Goal: Task Accomplishment & Management: Manage account settings

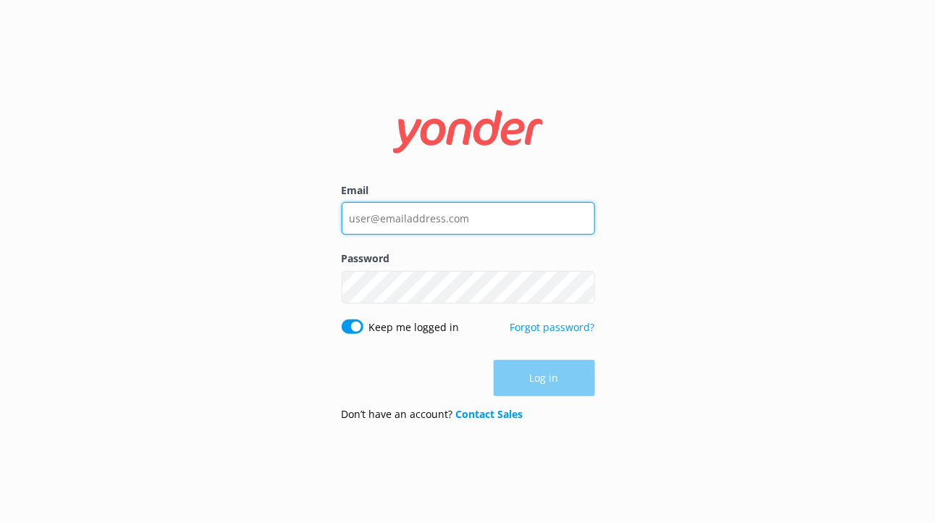
type input "[EMAIL_ADDRESS][DOMAIN_NAME]"
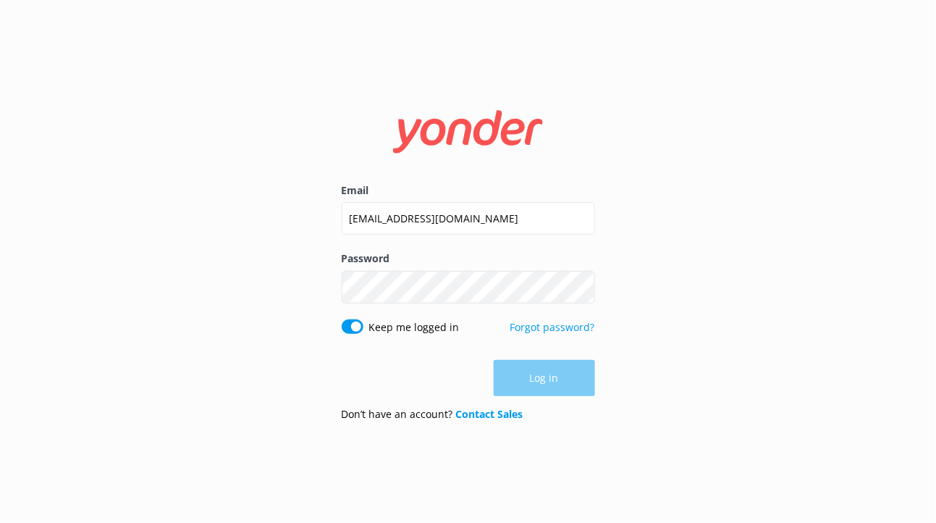
click at [522, 374] on div "Log in" at bounding box center [468, 378] width 253 height 36
click at [537, 388] on button "Log in" at bounding box center [544, 379] width 101 height 36
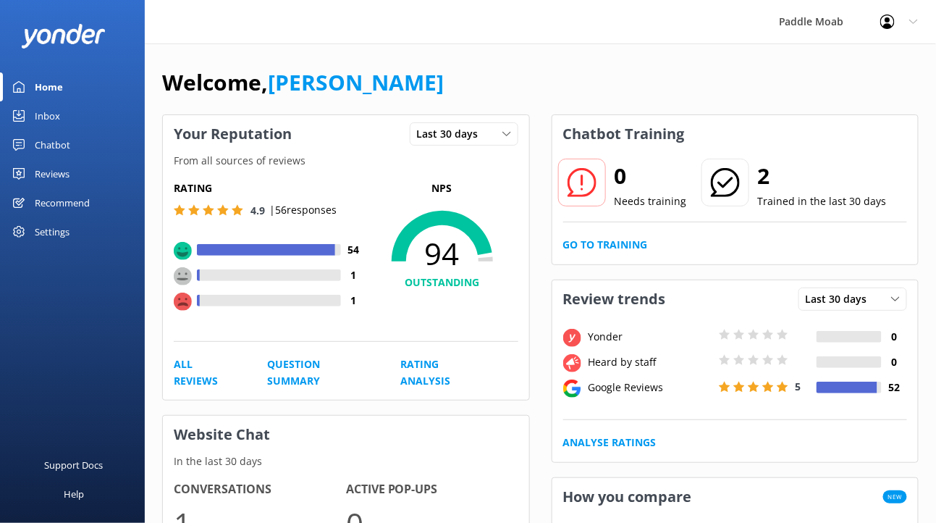
scroll to position [2, 0]
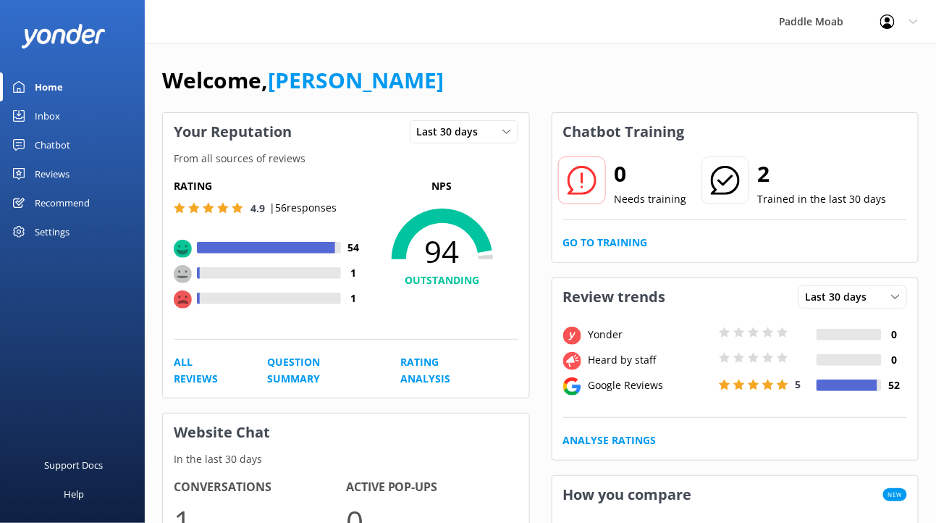
click at [62, 118] on link "Inbox" at bounding box center [72, 115] width 145 height 29
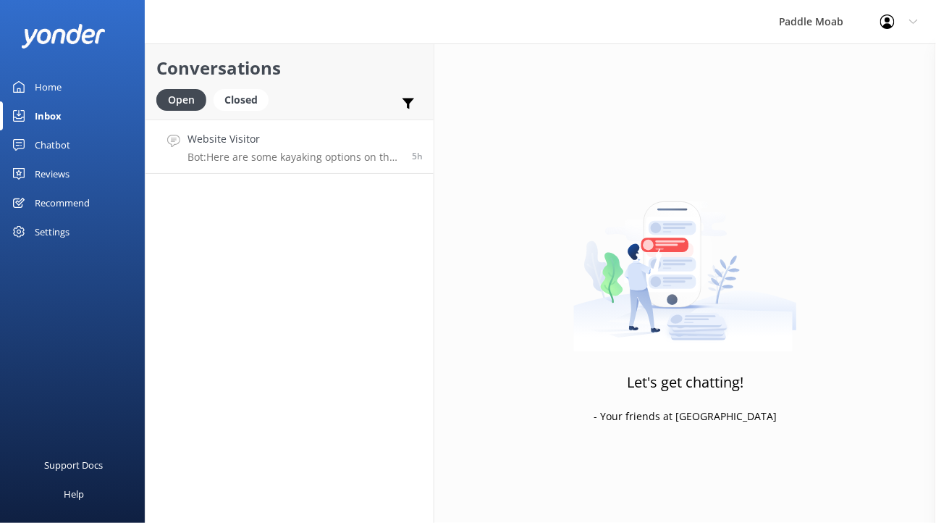
click at [220, 147] on h4 "Website Visitor" at bounding box center [295, 139] width 214 height 16
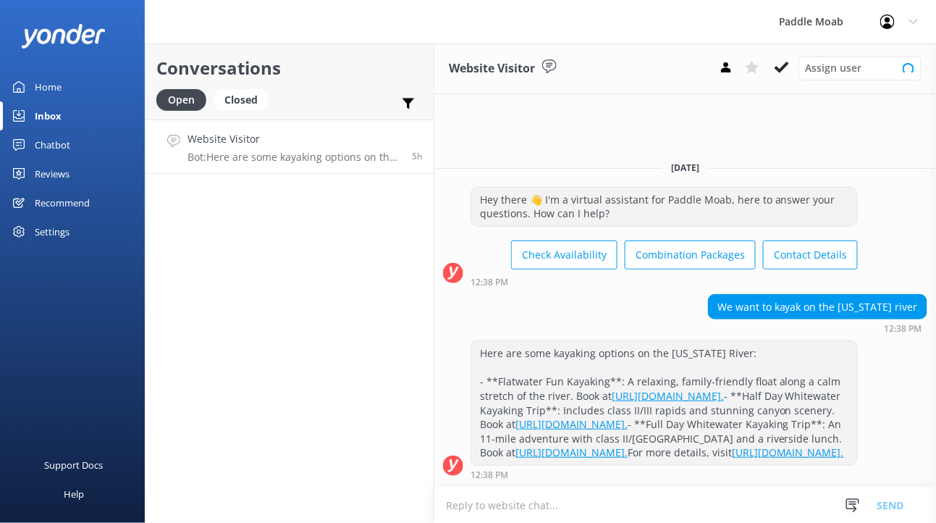
scroll to position [57, 0]
click at [784, 69] on use at bounding box center [782, 68] width 14 height 12
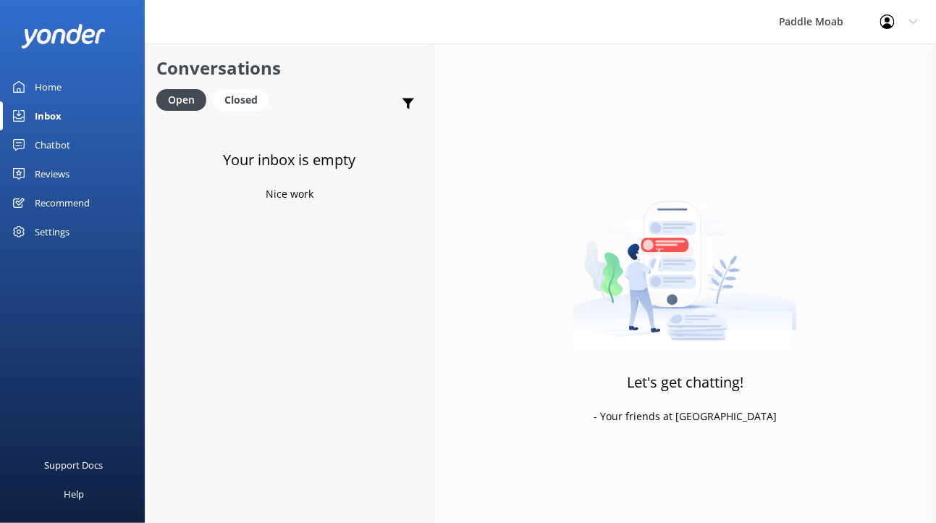
click at [56, 143] on div "Chatbot" at bounding box center [52, 144] width 35 height 29
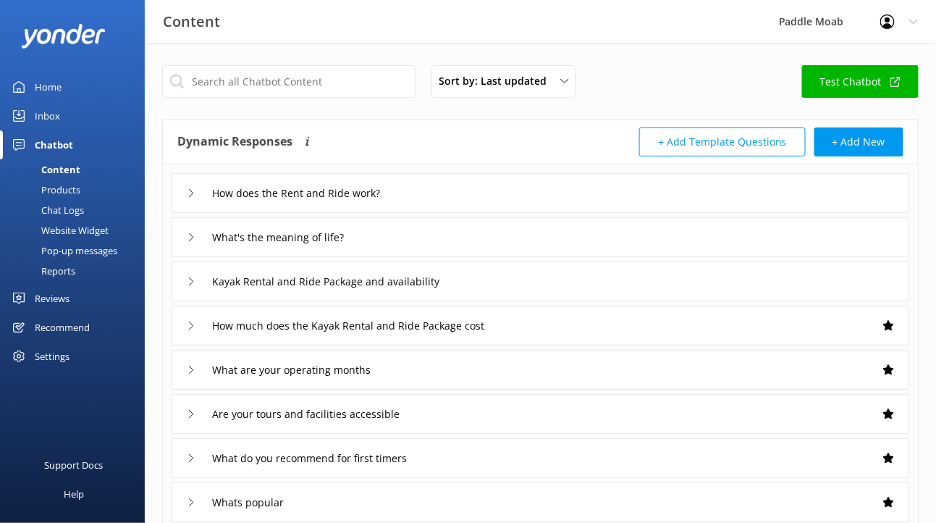
click at [74, 230] on div "Website Widget" at bounding box center [59, 230] width 100 height 20
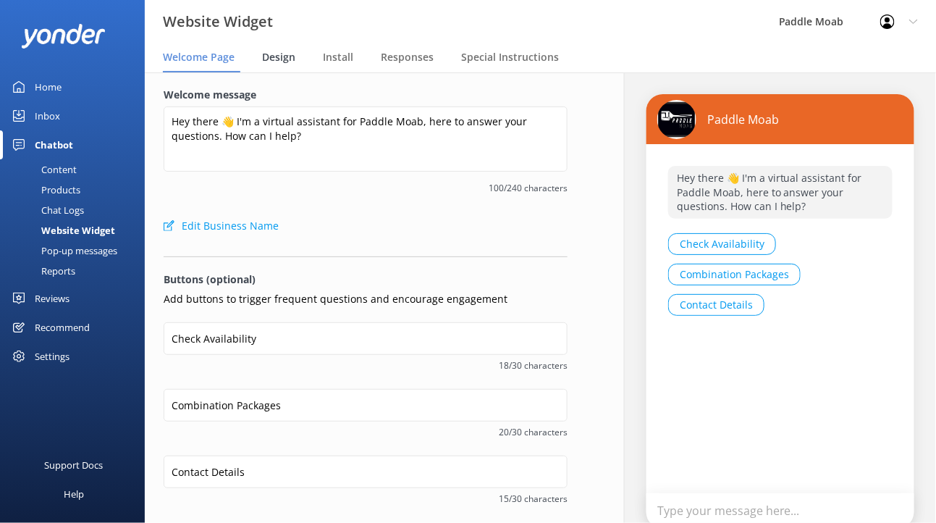
click at [278, 61] on span "Design" at bounding box center [278, 57] width 33 height 14
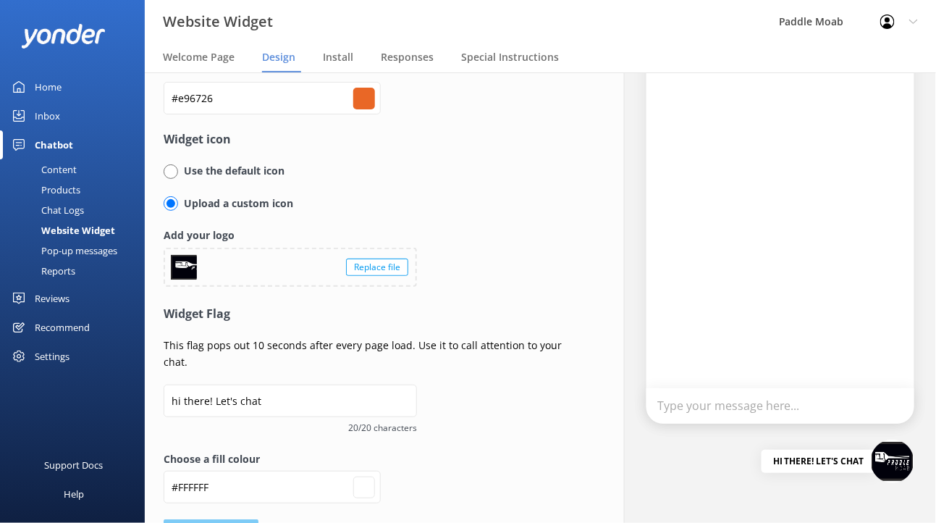
scroll to position [106, 0]
click at [413, 61] on span "Responses" at bounding box center [407, 57] width 53 height 14
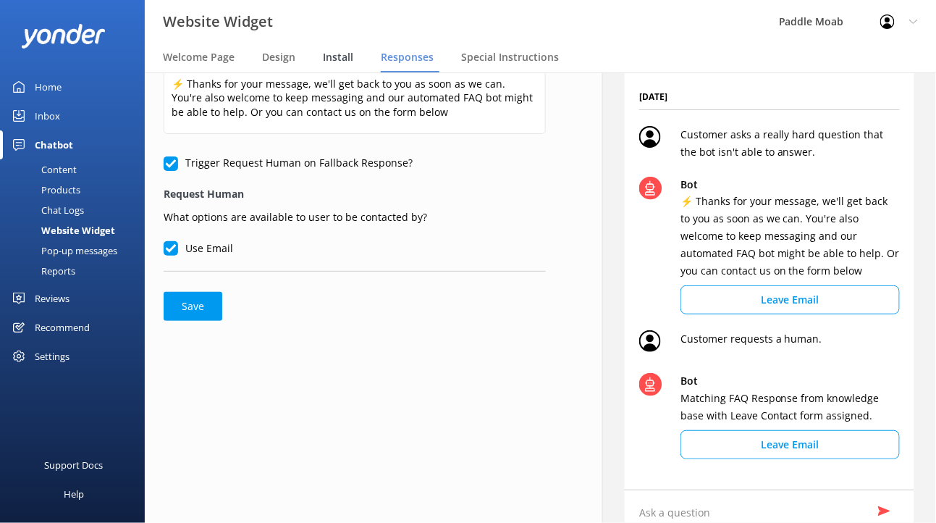
click at [333, 53] on span "Install" at bounding box center [338, 57] width 30 height 14
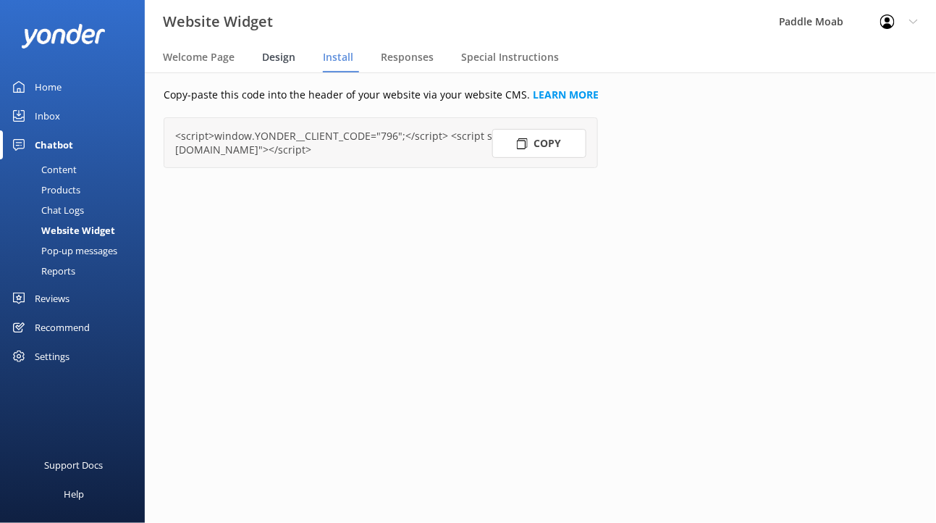
click at [269, 57] on span "Design" at bounding box center [278, 57] width 33 height 14
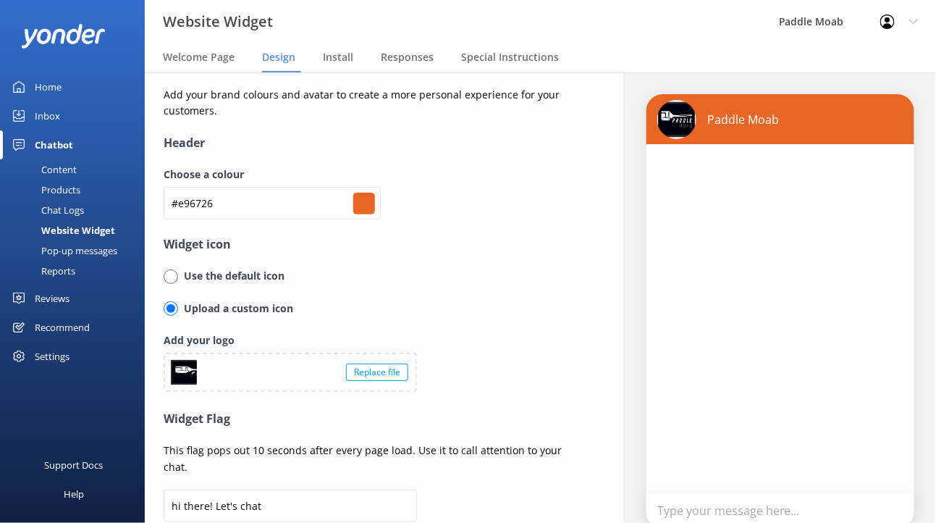
click at [382, 376] on div "Replace file" at bounding box center [377, 371] width 62 height 17
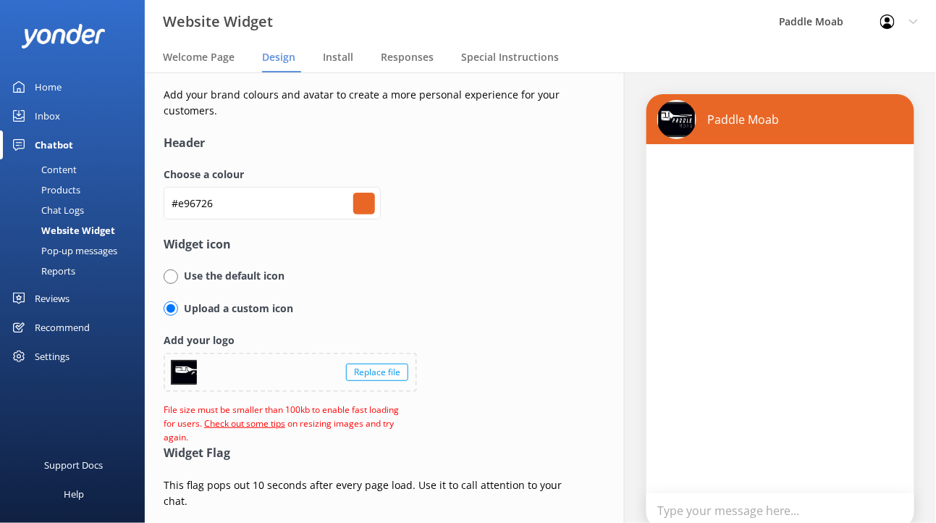
click at [375, 374] on div "Replace file" at bounding box center [377, 371] width 62 height 17
click at [241, 425] on link "Check out some tips" at bounding box center [244, 423] width 81 height 12
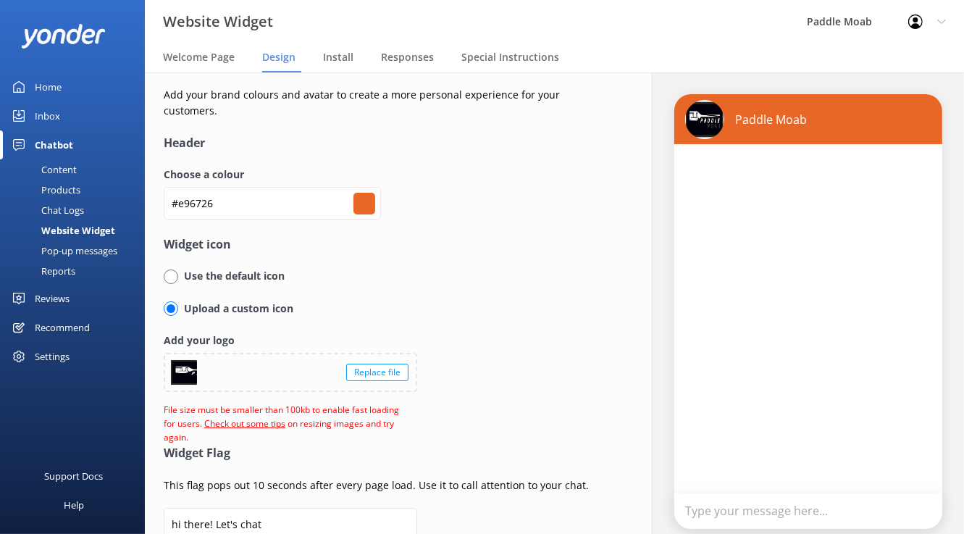
click at [371, 361] on div "Replace file" at bounding box center [290, 372] width 251 height 36
click at [395, 369] on div "Replace file" at bounding box center [377, 371] width 62 height 17
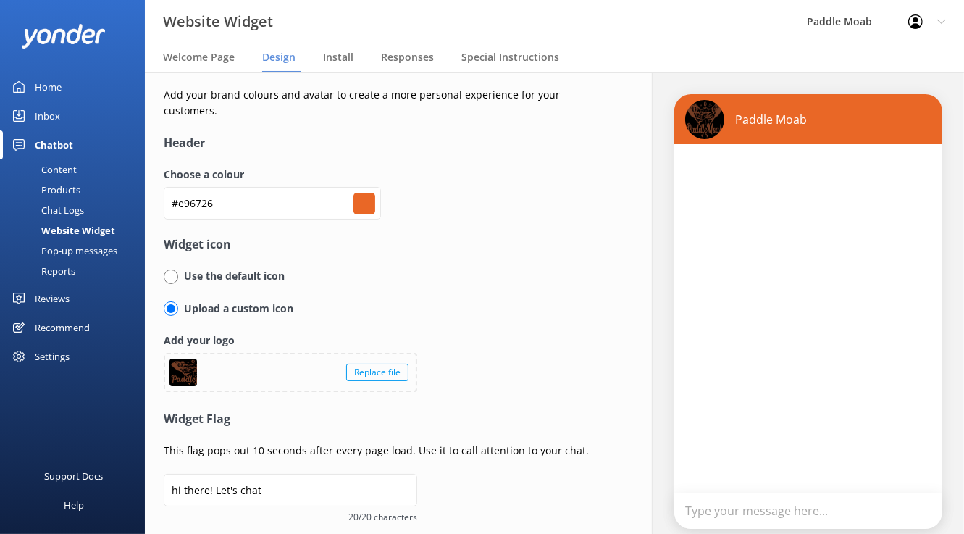
click at [356, 373] on div "Replace file" at bounding box center [377, 371] width 62 height 17
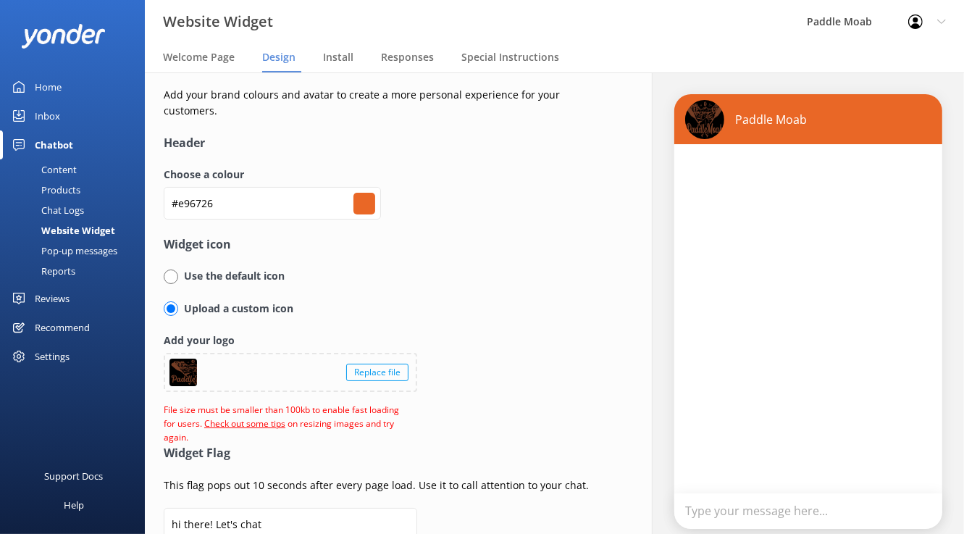
click at [387, 373] on div "Replace file" at bounding box center [377, 371] width 62 height 17
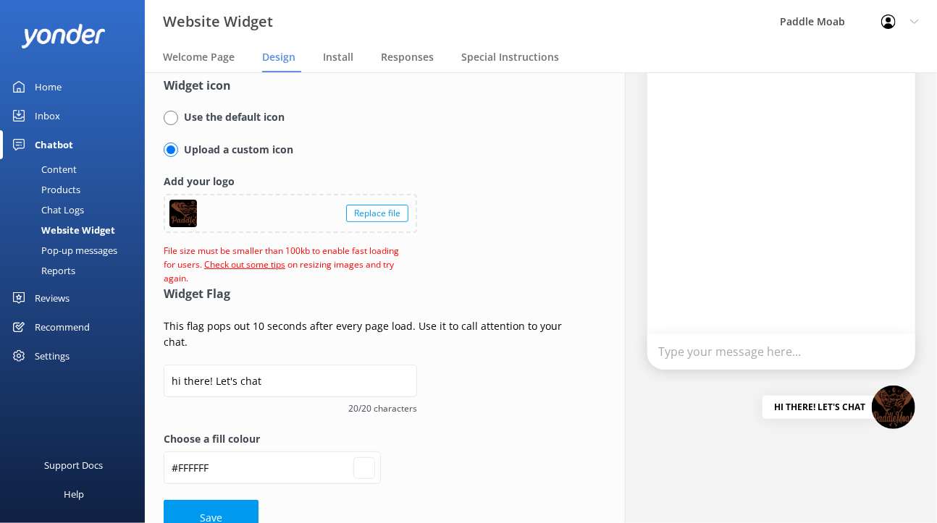
scroll to position [185, 0]
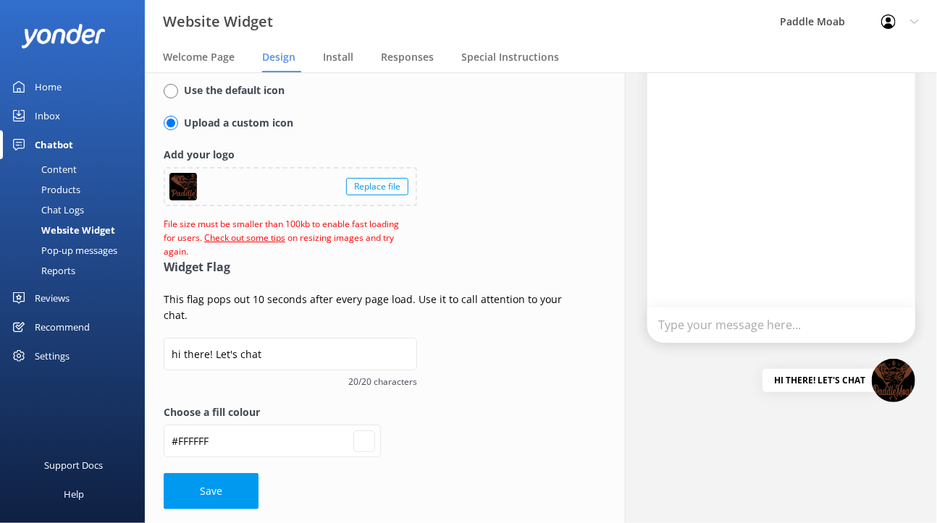
click at [384, 184] on div "Replace file" at bounding box center [377, 186] width 62 height 17
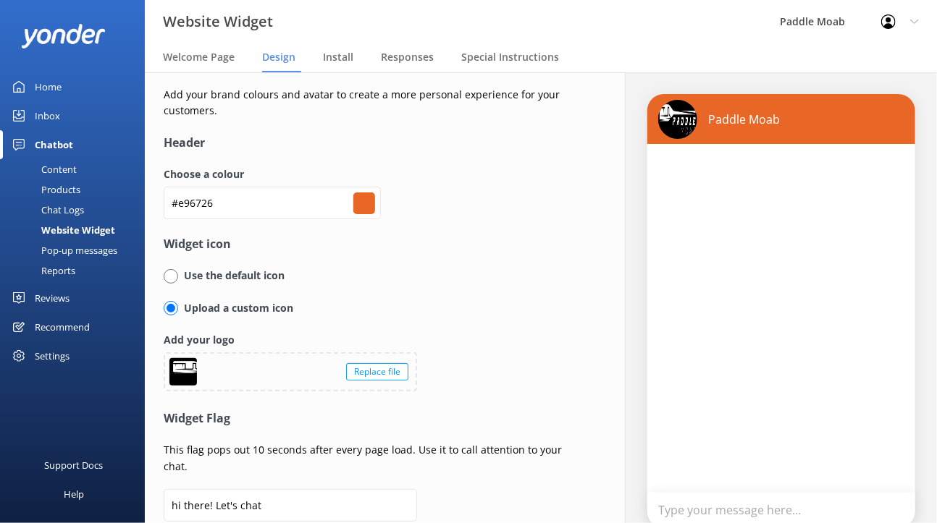
scroll to position [151, 0]
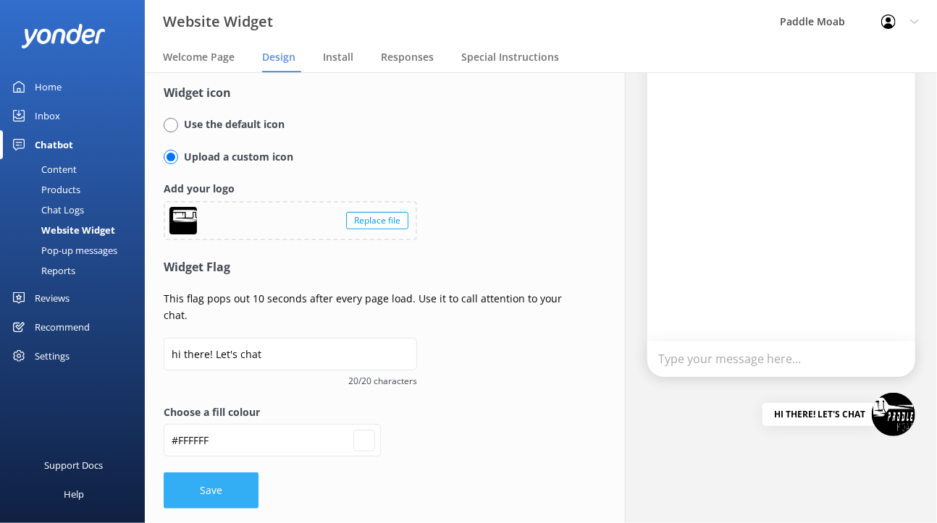
click at [186, 500] on button "Save" at bounding box center [211, 491] width 95 height 36
click at [380, 224] on div "Replace file" at bounding box center [377, 220] width 62 height 17
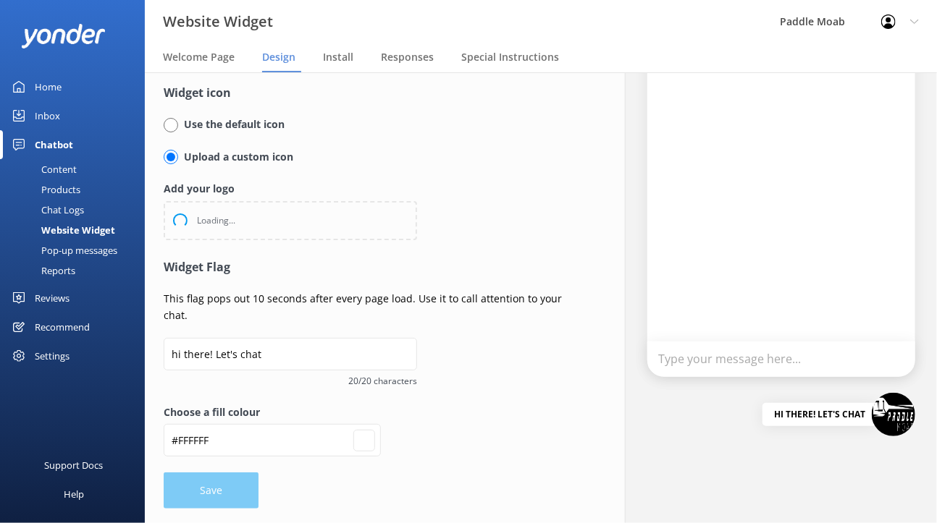
type input "#ffffff"
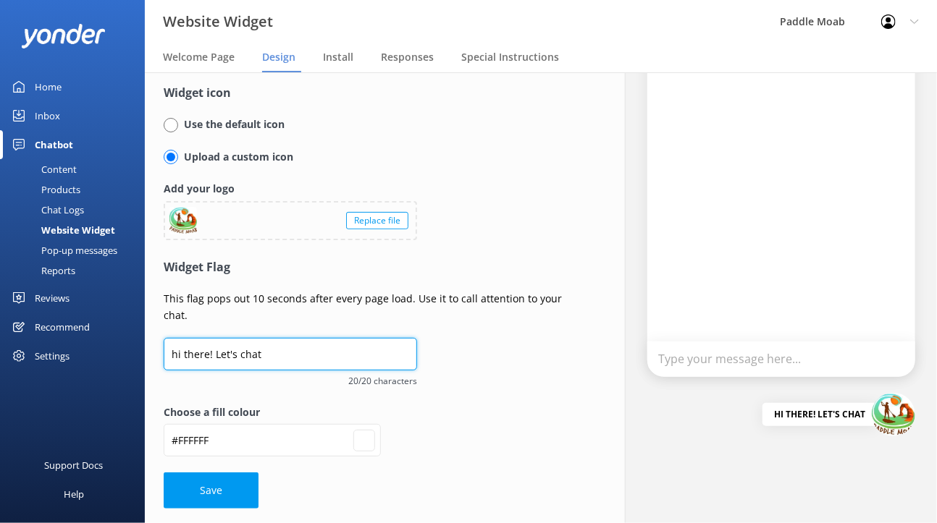
click at [176, 352] on input "hi there! Let's chat" at bounding box center [290, 354] width 253 height 33
type input "i there! Let's chat"
type input "#ffffff"
type input "Hi there! Let's chat"
type input "#ffffff"
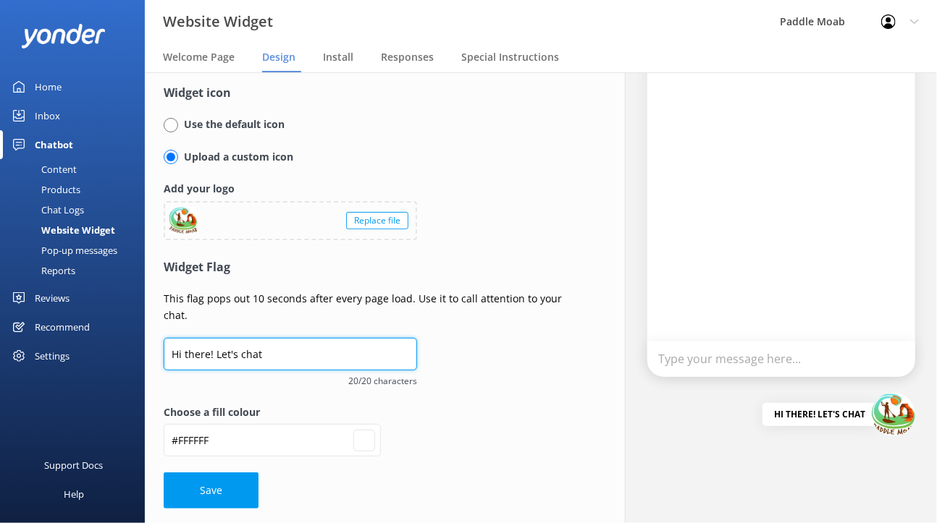
drag, startPoint x: 209, startPoint y: 354, endPoint x: 179, endPoint y: 353, distance: 30.4
click at [179, 353] on input "Hi there! Let's chat" at bounding box center [290, 354] width 253 height 33
type input "He! Let's chat"
type input "#ffffff"
type input "Hel! Let's chat"
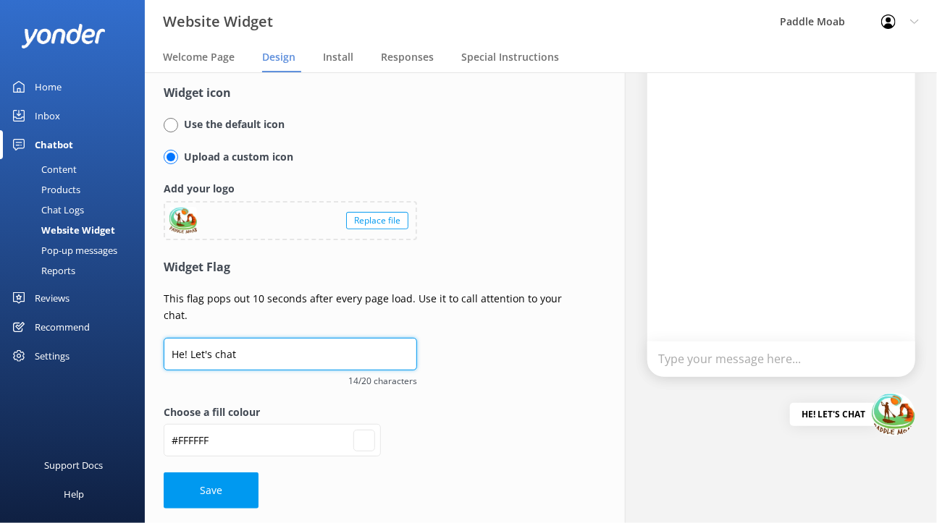
type input "#ffffff"
type input "Hell! Let's chat"
type input "#ffffff"
type input "Hello! Let's chat"
type input "#ffffff"
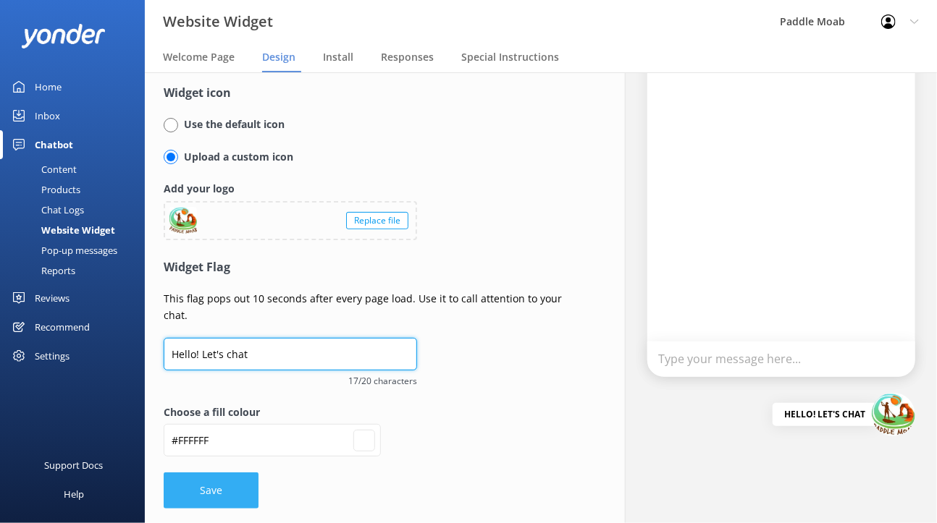
type input "Hello! Let's chat"
click at [193, 481] on button "Save" at bounding box center [211, 491] width 95 height 36
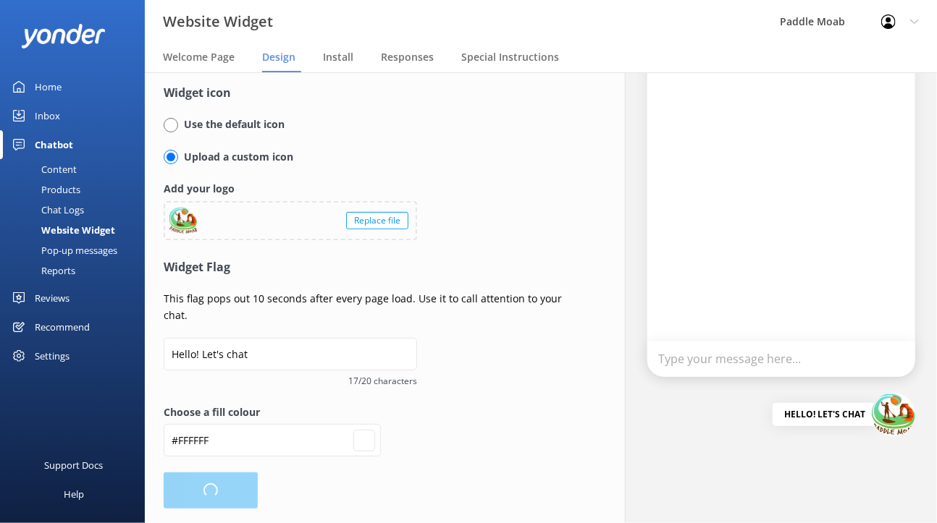
type input "#ffffff"
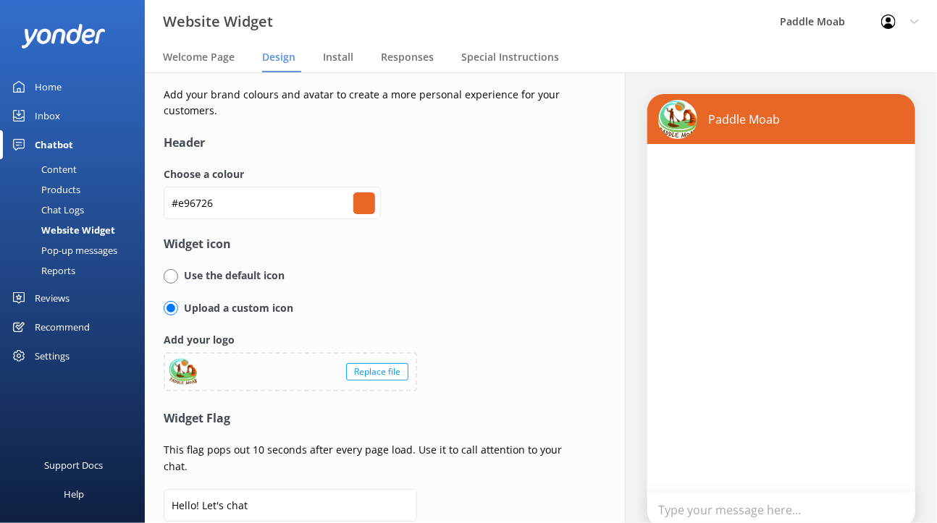
click at [55, 85] on div "Home" at bounding box center [48, 86] width 27 height 29
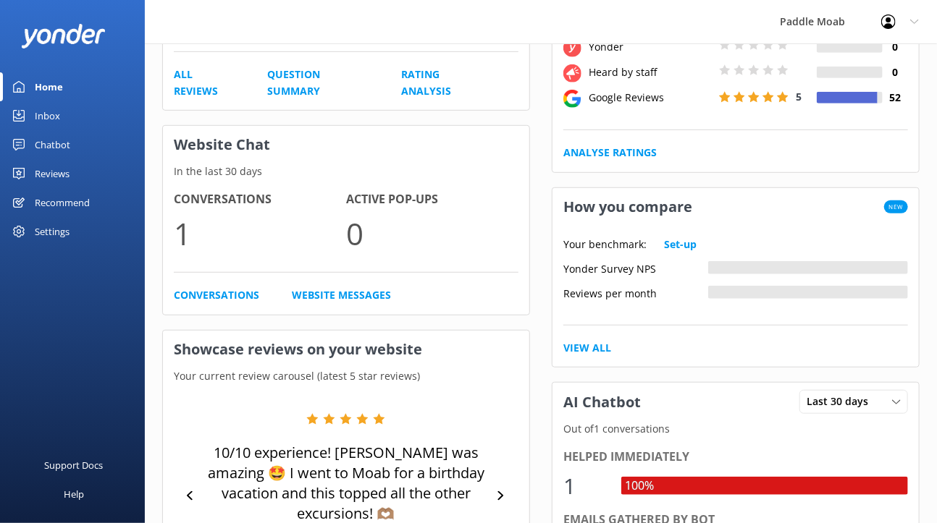
scroll to position [291, 0]
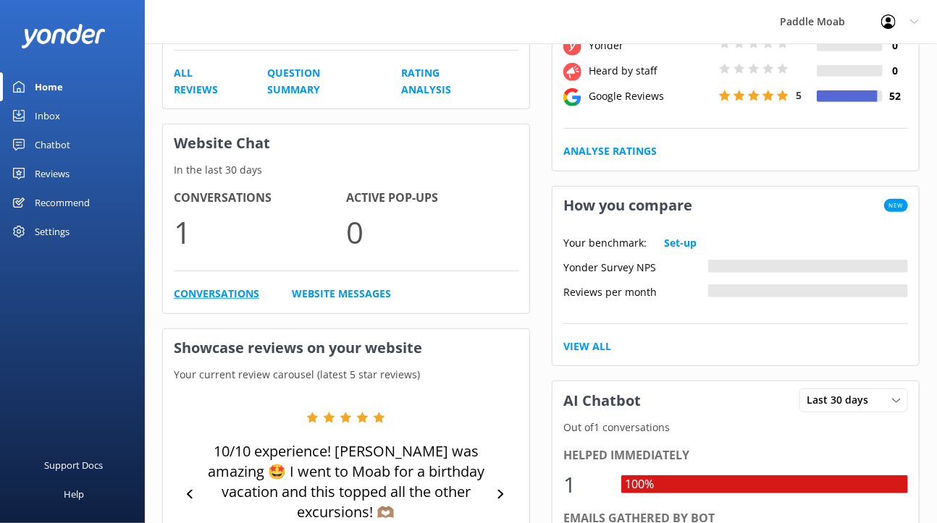
click at [195, 286] on link "Conversations" at bounding box center [216, 294] width 85 height 16
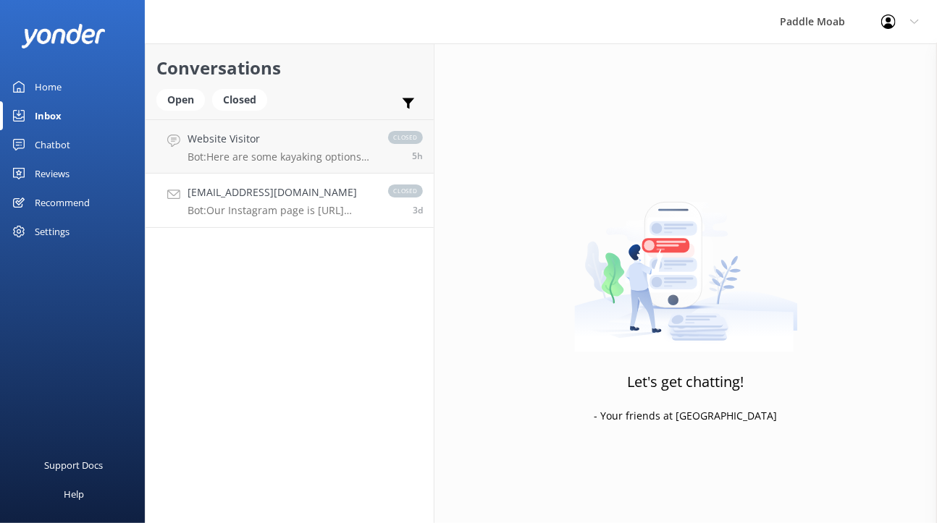
click at [236, 203] on div "[EMAIL_ADDRESS][DOMAIN_NAME] Bot: Our Instagram page is [URL][DOMAIN_NAME]." at bounding box center [281, 201] width 186 height 32
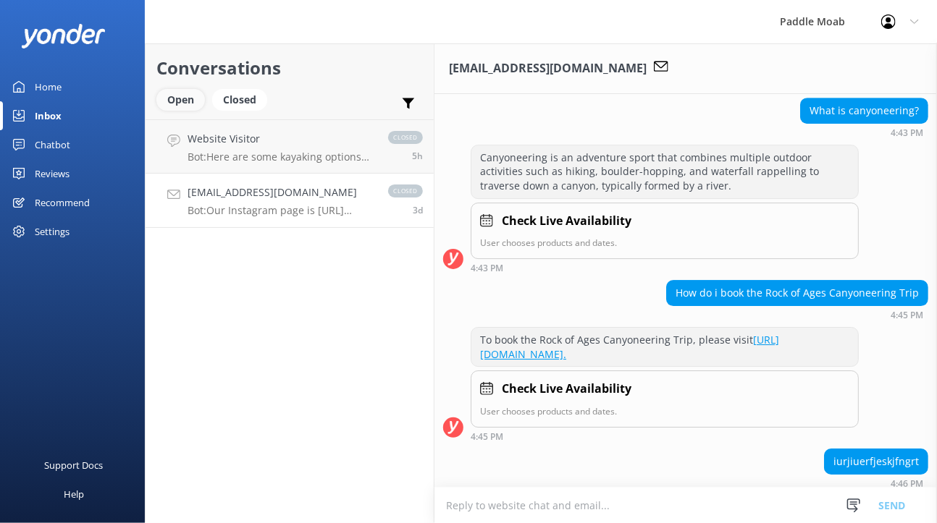
scroll to position [2534, 0]
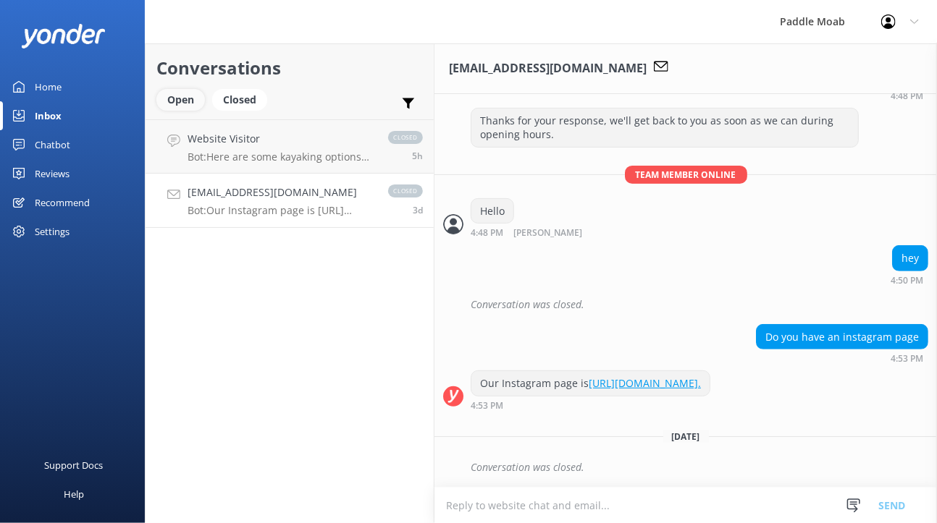
click at [185, 102] on div "Open" at bounding box center [180, 100] width 49 height 22
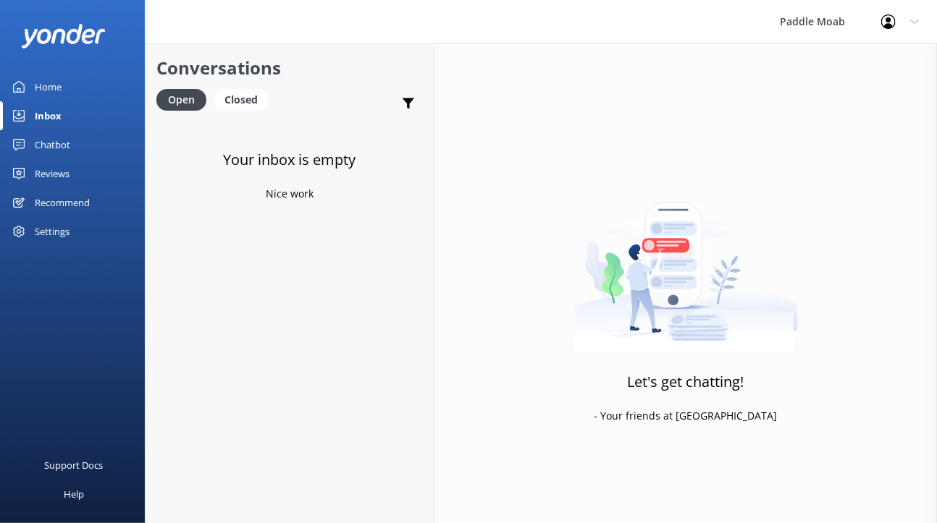
click at [37, 88] on div "Home" at bounding box center [48, 86] width 27 height 29
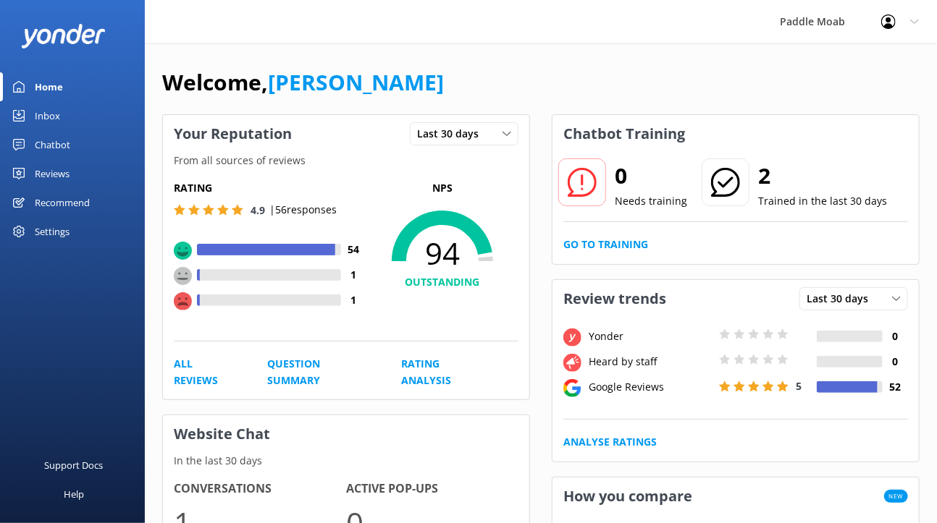
click at [917, 16] on div "Profile Settings Logout" at bounding box center [900, 21] width 74 height 43
click at [838, 101] on link "Logout" at bounding box center [865, 98] width 145 height 36
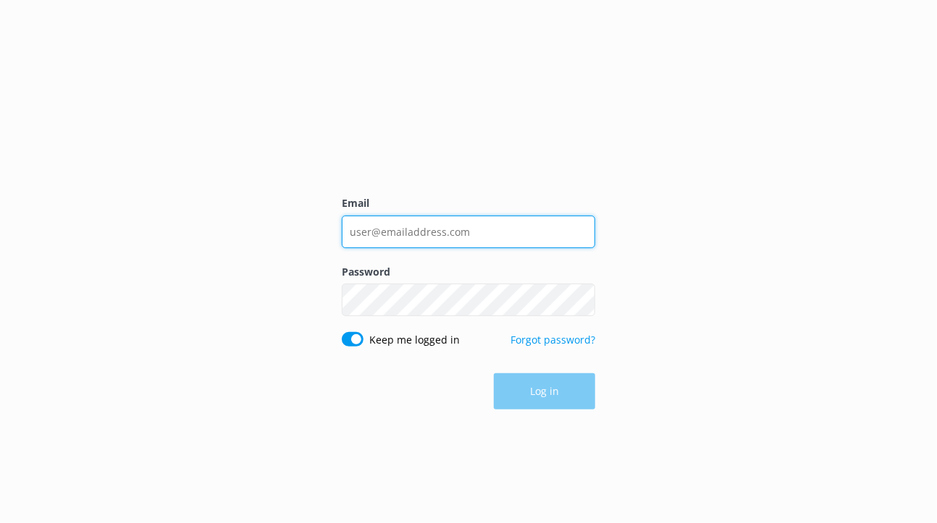
type input "[EMAIL_ADDRESS][DOMAIN_NAME]"
